Goal: Task Accomplishment & Management: Use online tool/utility

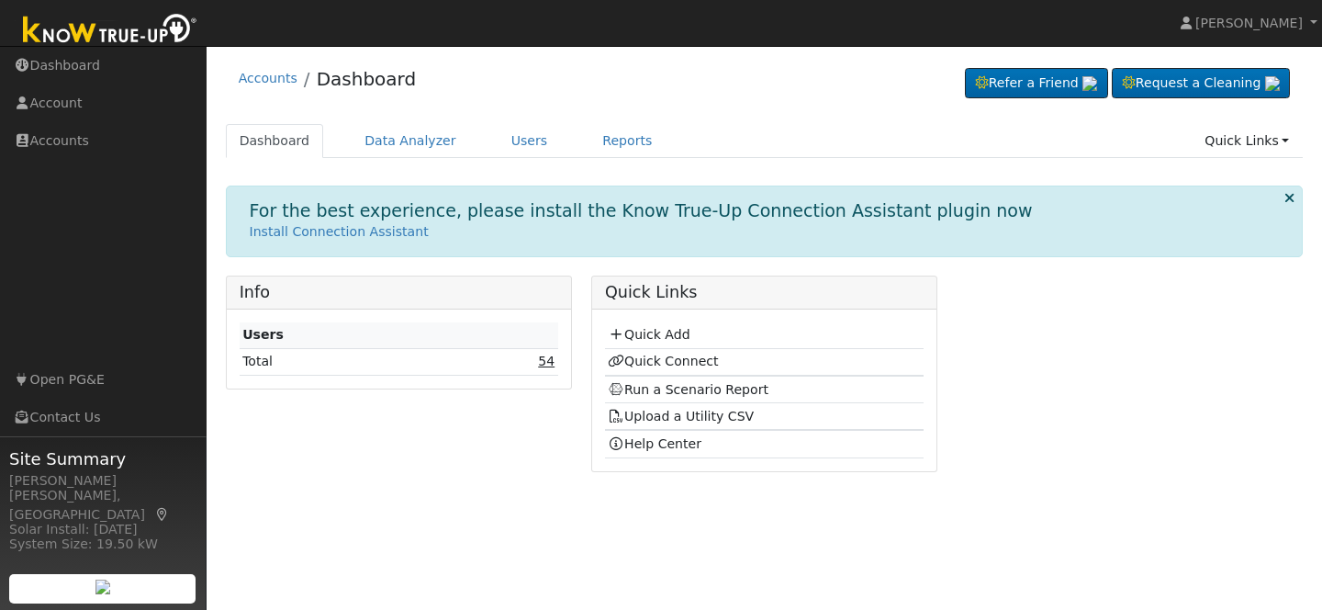
click at [542, 362] on link "54" at bounding box center [546, 360] width 17 height 15
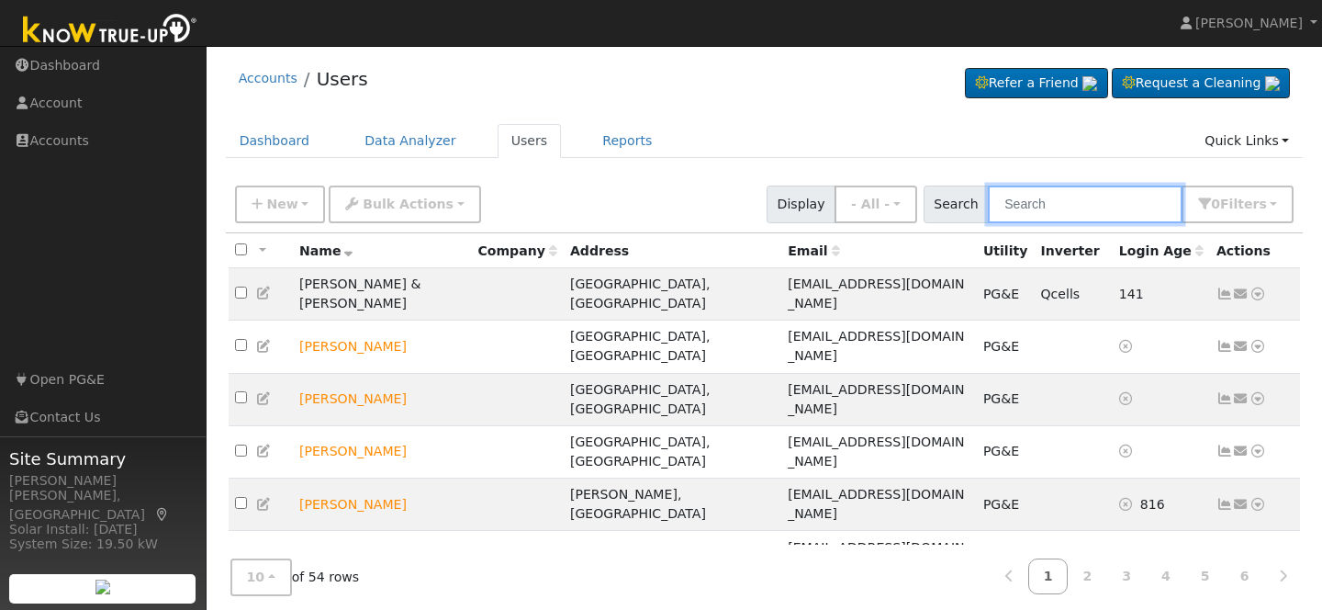
click at [1051, 204] on input "text" at bounding box center [1085, 204] width 195 height 38
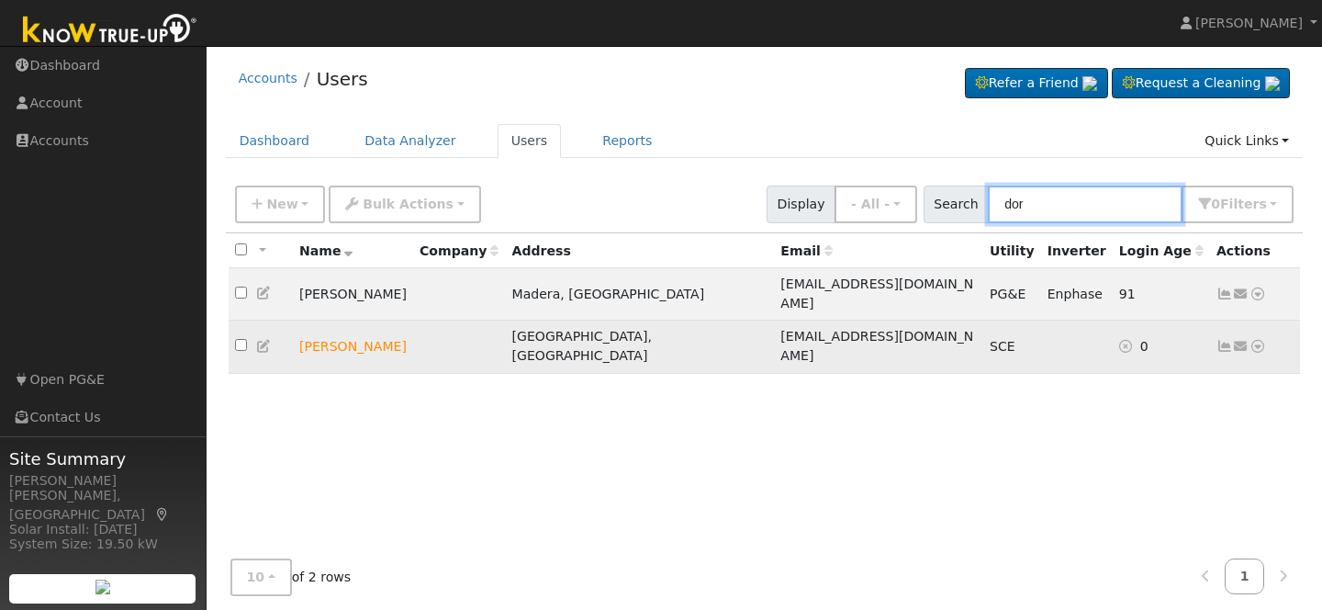
type input "dor"
click at [1260, 340] on icon at bounding box center [1258, 346] width 17 height 13
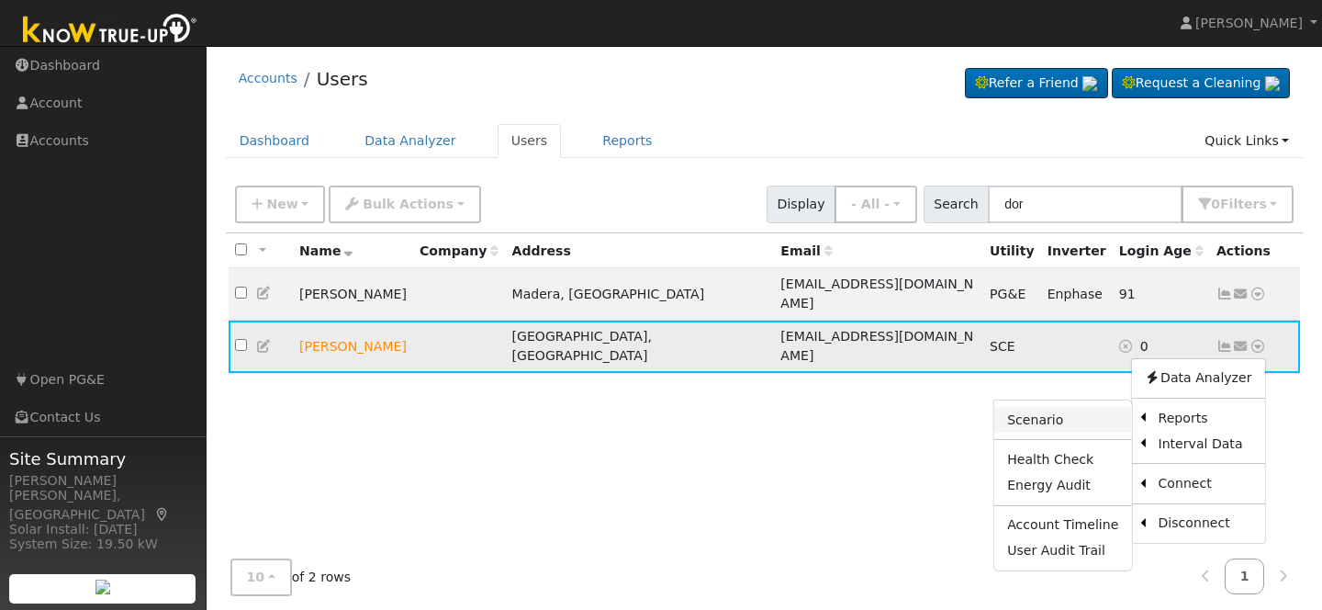
click at [1067, 407] on link "Scenario" at bounding box center [1062, 420] width 137 height 26
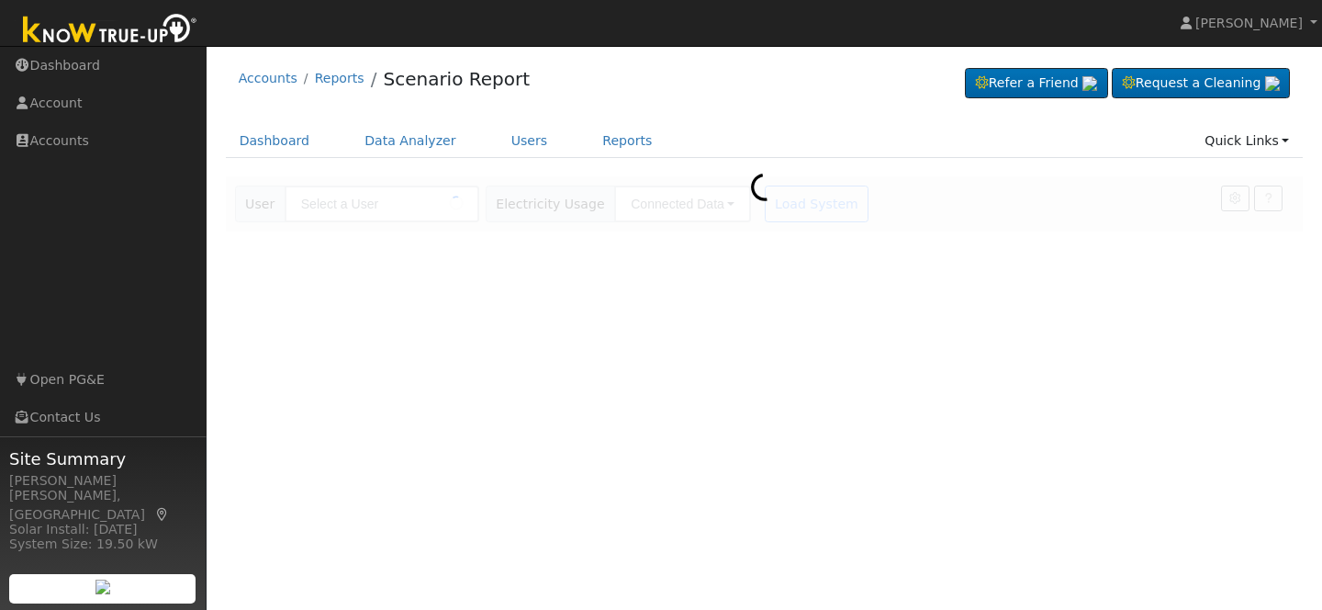
type input "[PERSON_NAME]"
type input "Southern [US_STATE] Edison"
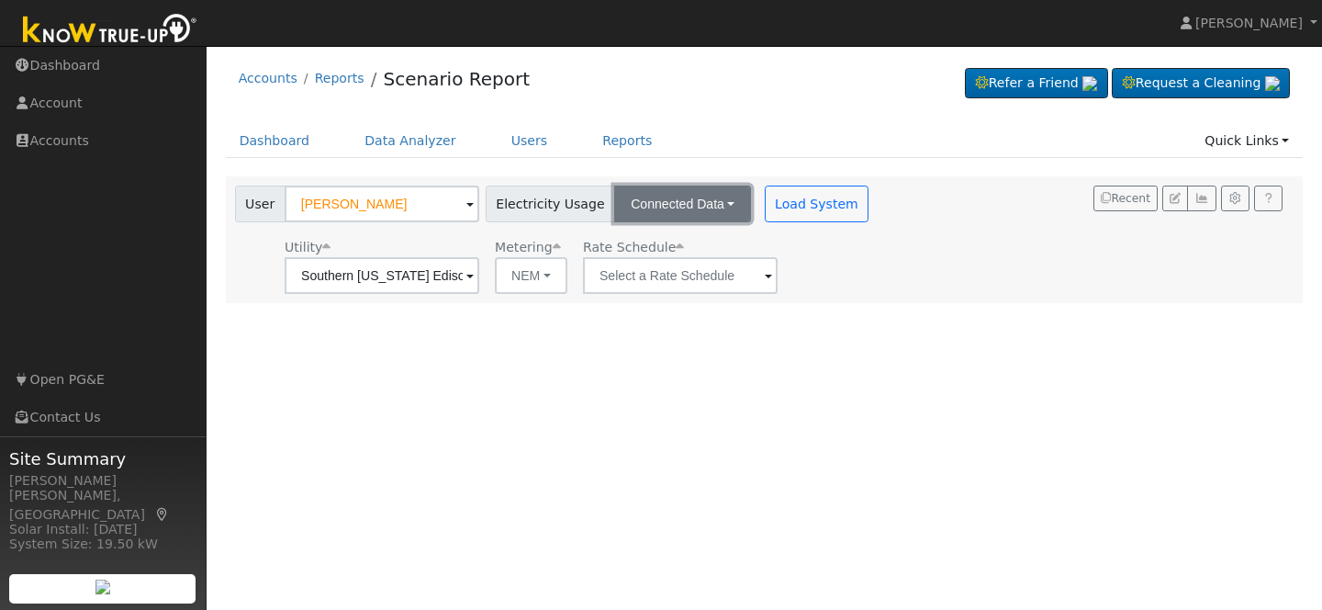
click at [681, 208] on button "Connected Data" at bounding box center [682, 203] width 137 height 37
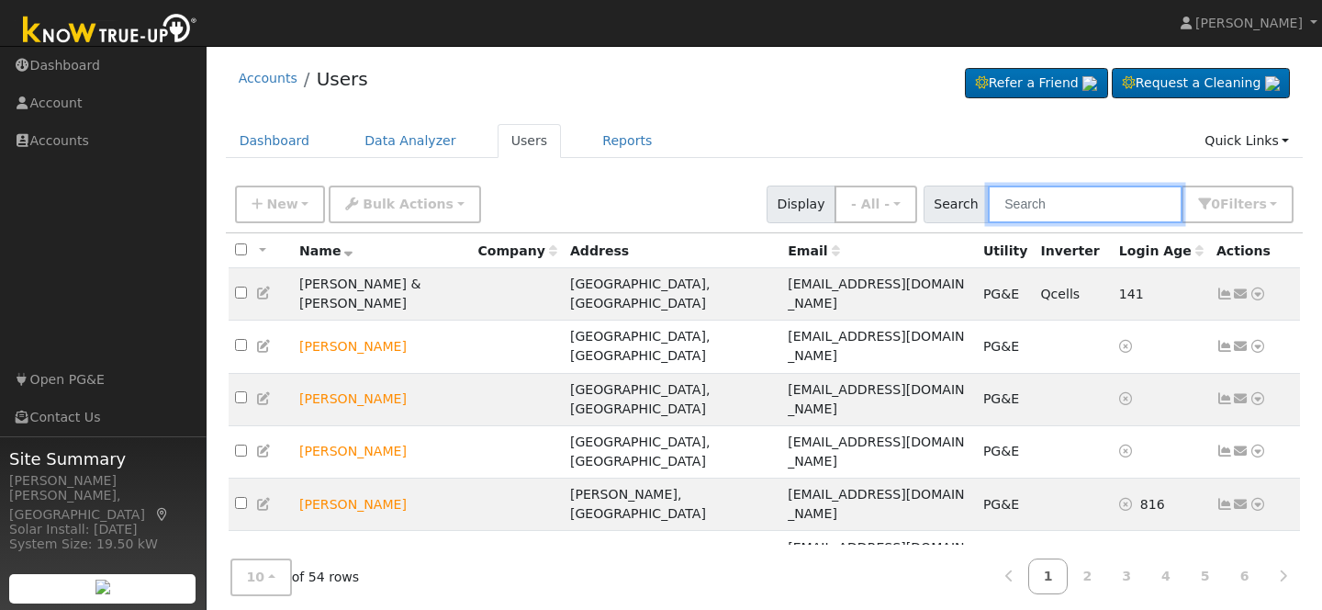
click at [1036, 212] on input "text" at bounding box center [1085, 204] width 195 height 38
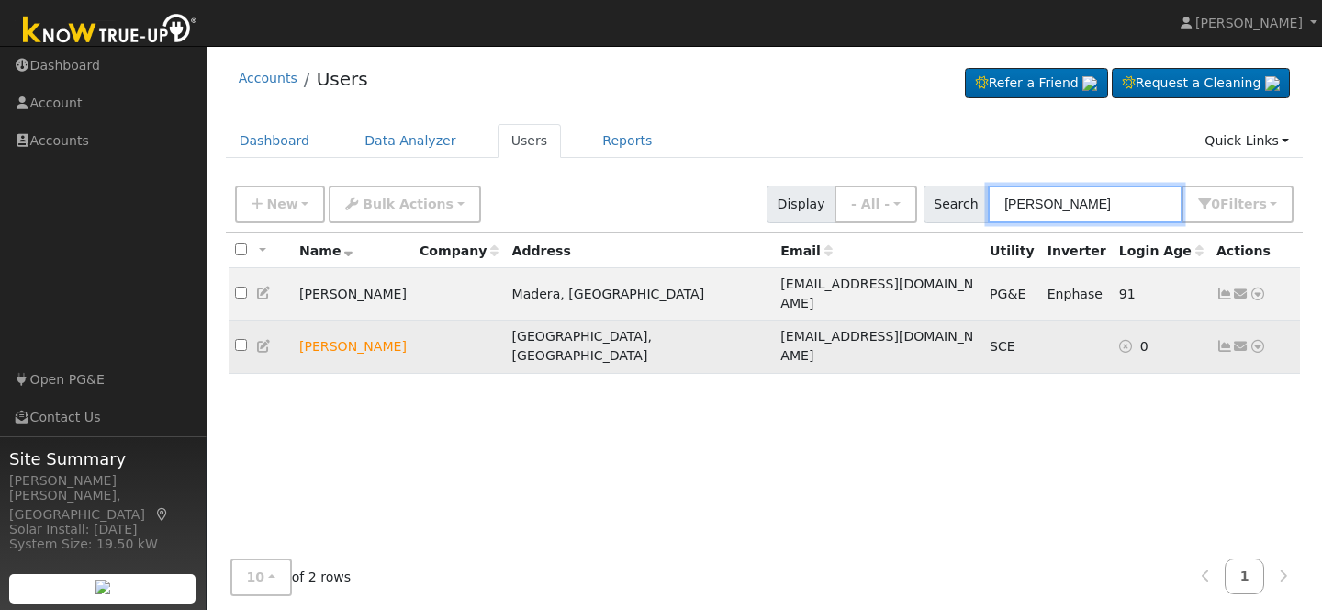
type input "[PERSON_NAME]"
click at [1262, 340] on icon at bounding box center [1258, 346] width 17 height 13
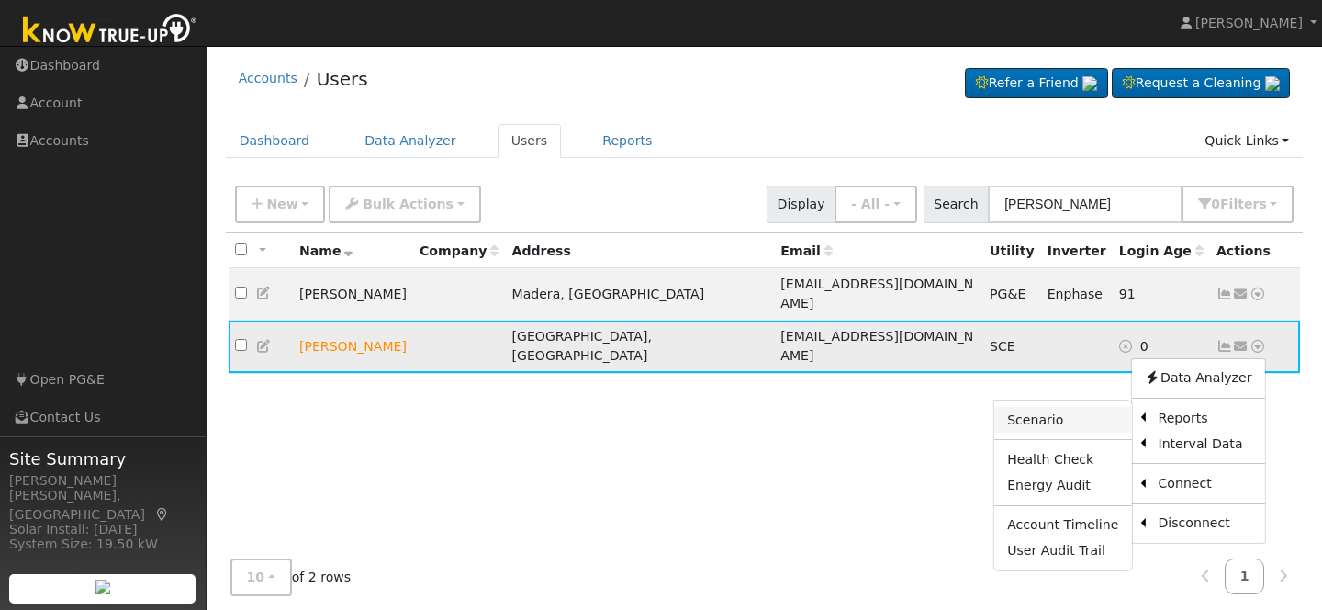
click at [1120, 407] on link "Scenario" at bounding box center [1062, 420] width 137 height 26
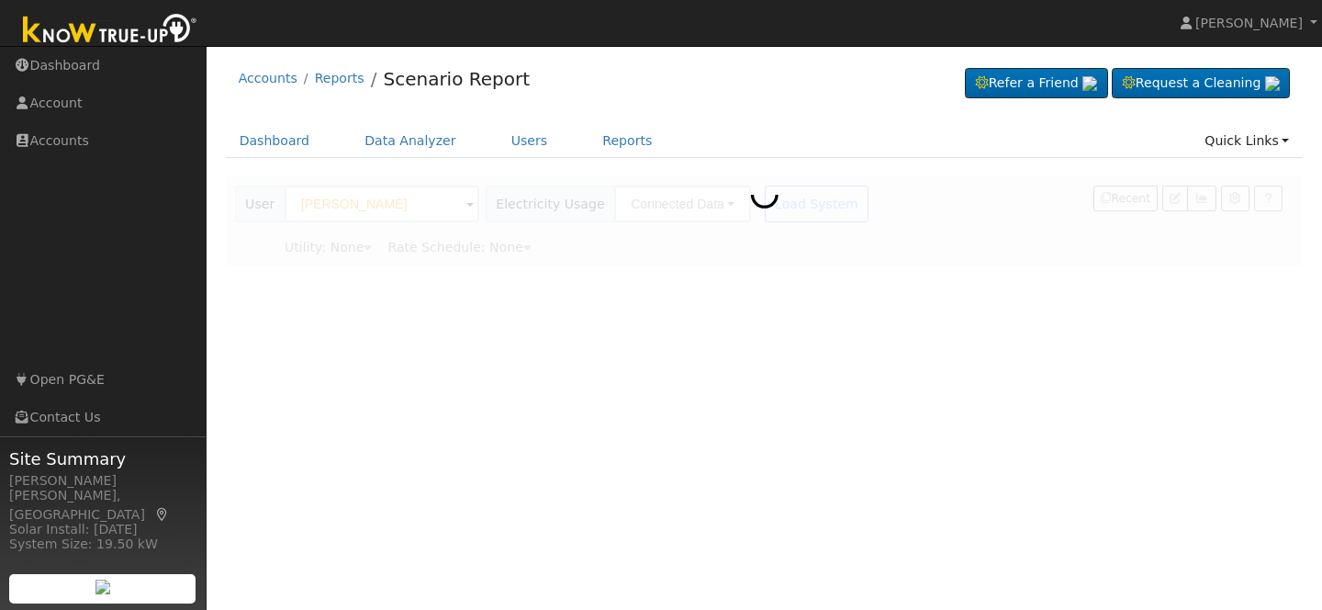
type input "Southern [US_STATE] Edison"
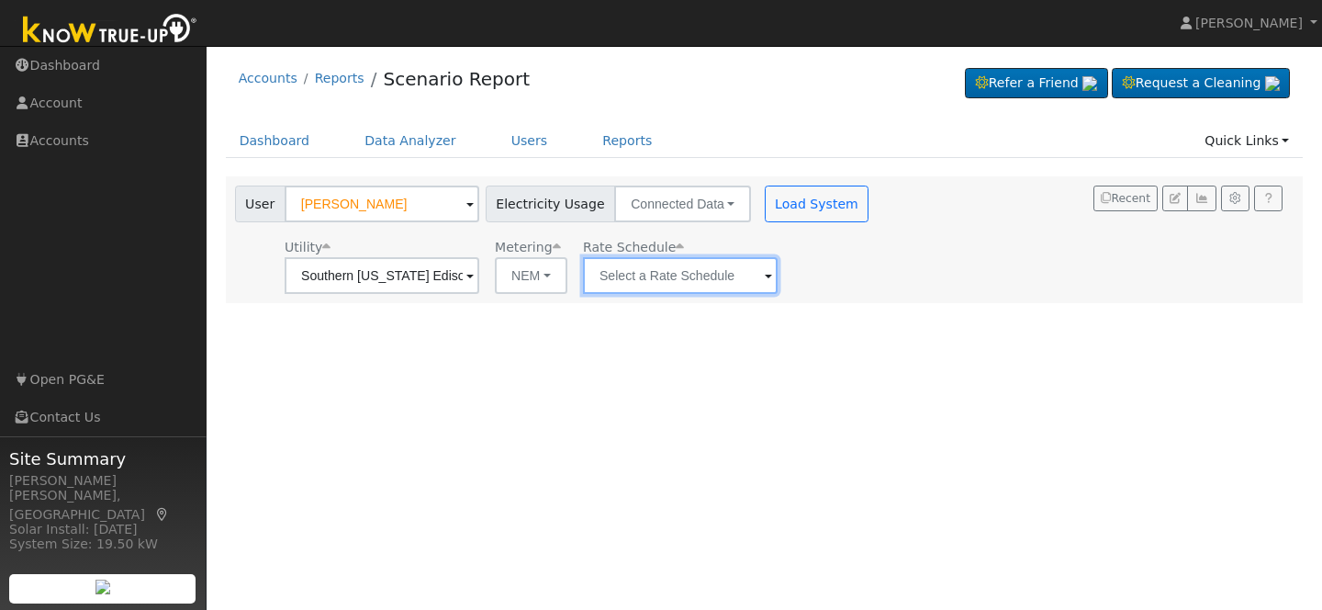
click at [708, 285] on input "text" at bounding box center [680, 275] width 195 height 37
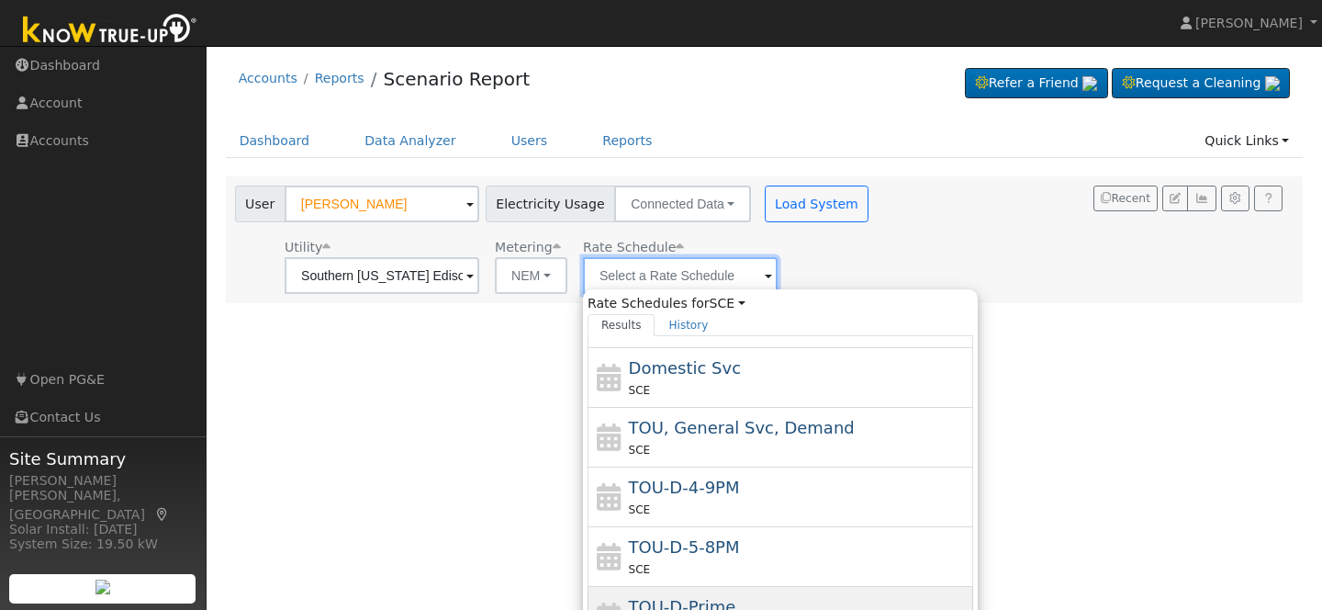
scroll to position [95, 0]
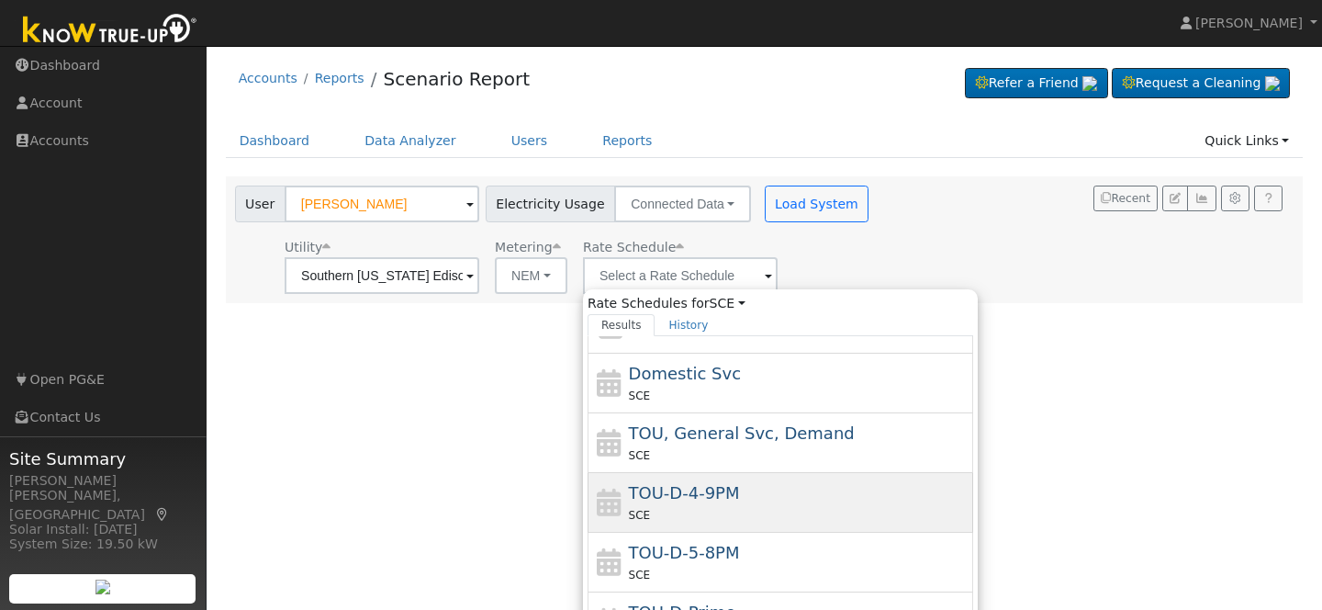
click at [689, 493] on span "TOU-D-4-9PM" at bounding box center [684, 492] width 111 height 19
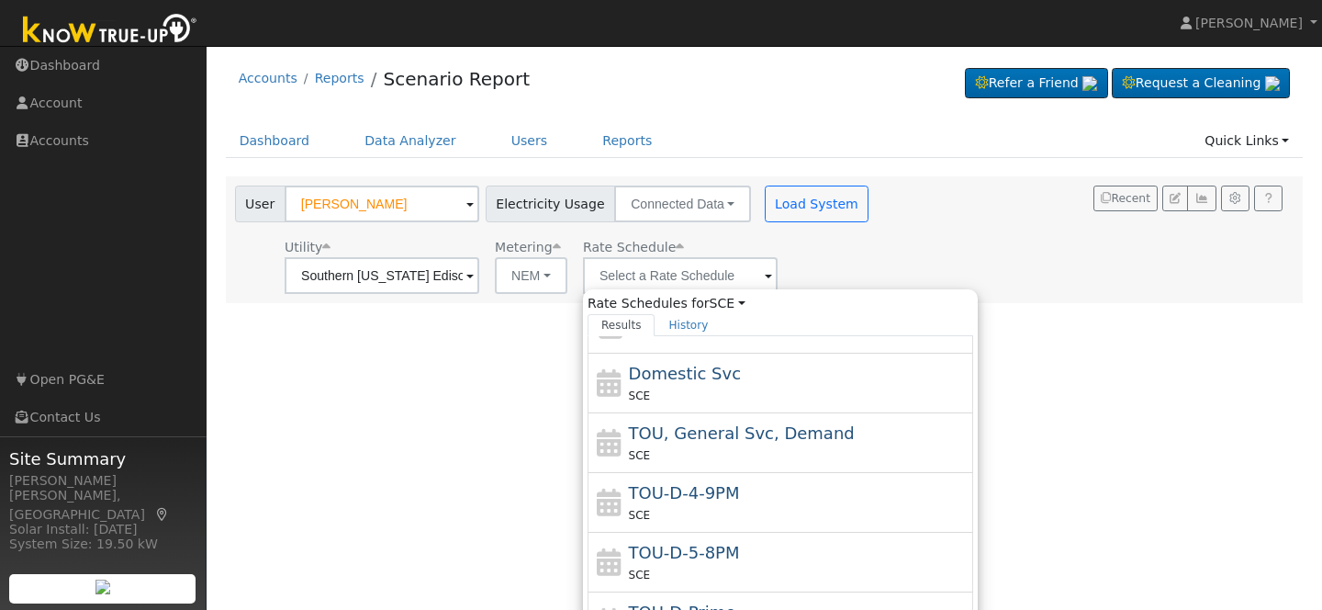
type input "TOU-D-4-9PM"
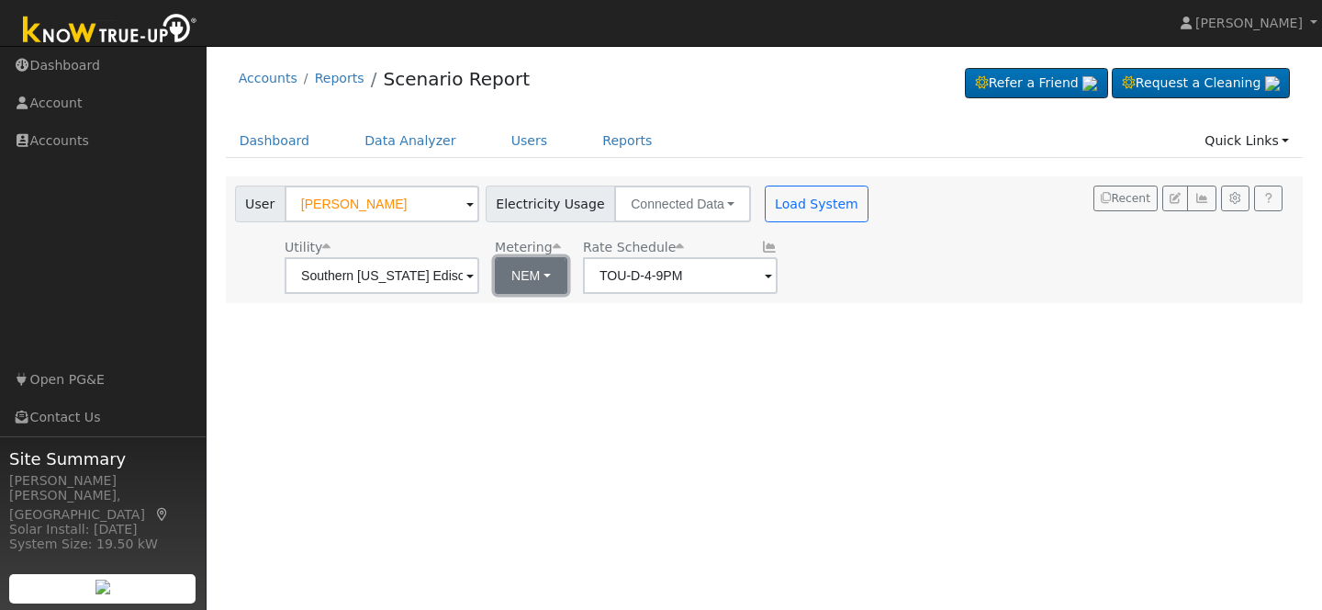
click at [520, 273] on button "NEM" at bounding box center [531, 275] width 73 height 37
click at [522, 308] on link "NEM" at bounding box center [542, 316] width 128 height 26
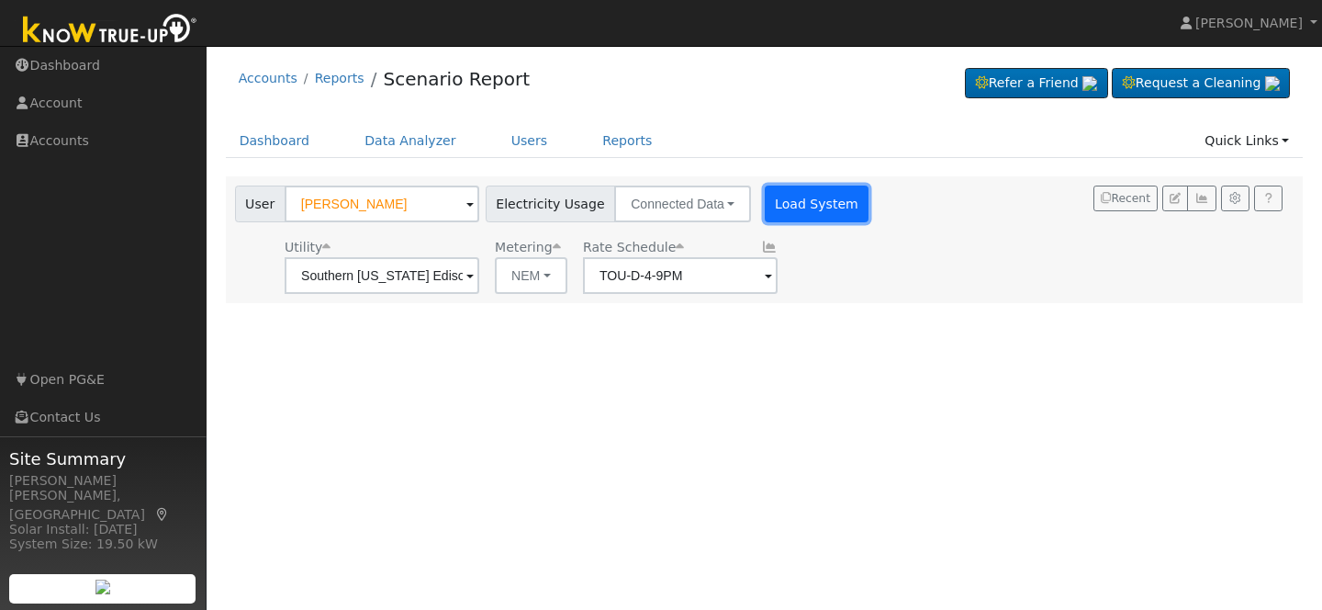
click at [795, 204] on button "Load System" at bounding box center [817, 203] width 105 height 37
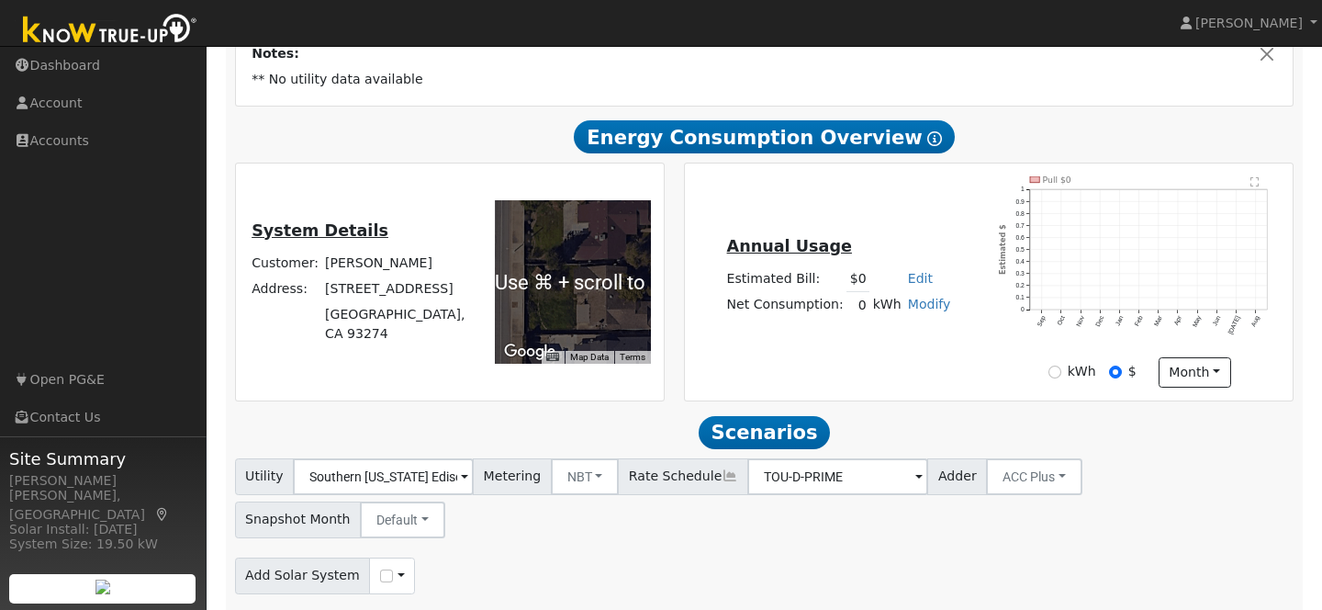
scroll to position [343, 0]
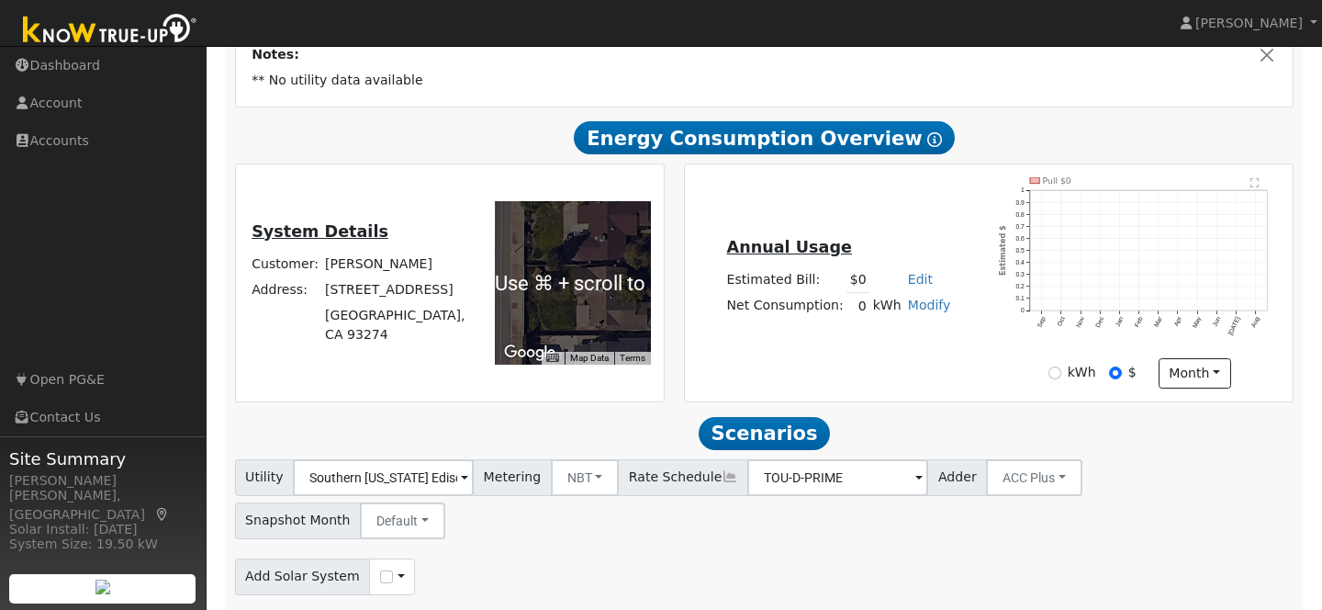
click at [532, 350] on img "Open this area in Google Maps (opens a new window)" at bounding box center [529, 353] width 61 height 24
